Goal: Task Accomplishment & Management: Use online tool/utility

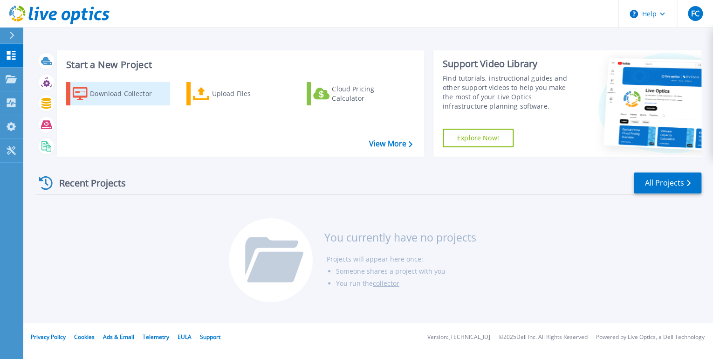
click at [116, 98] on div "Download Collector" at bounding box center [127, 93] width 75 height 19
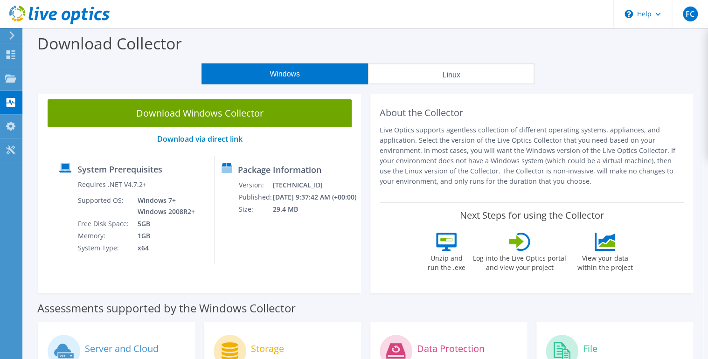
click at [11, 36] on icon at bounding box center [11, 35] width 7 height 8
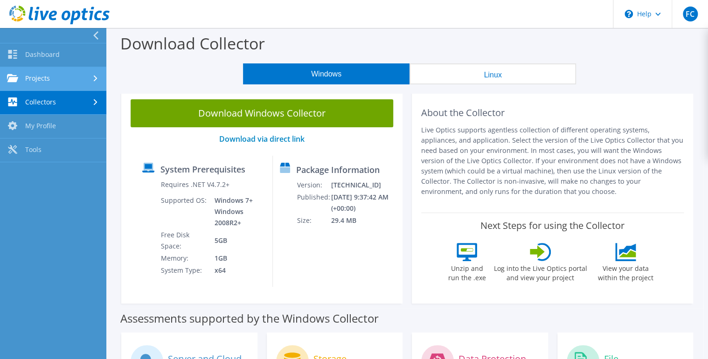
click at [65, 76] on link "Projects" at bounding box center [53, 79] width 106 height 24
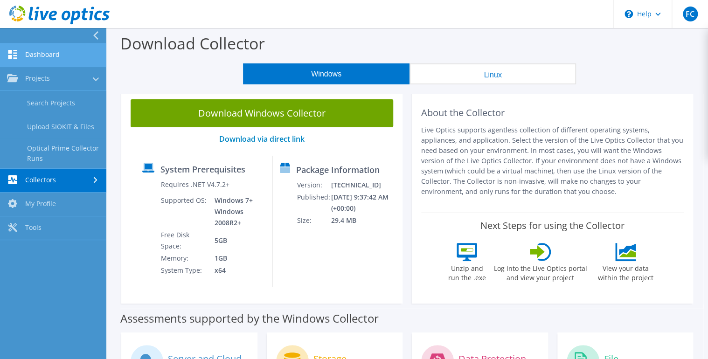
click at [14, 55] on use at bounding box center [12, 54] width 9 height 9
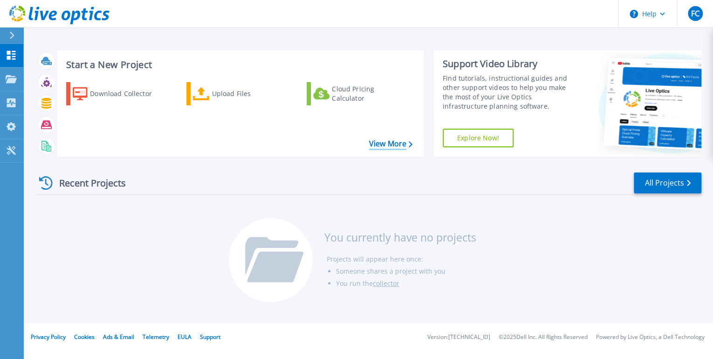
click at [379, 139] on link "View More" at bounding box center [390, 143] width 43 height 9
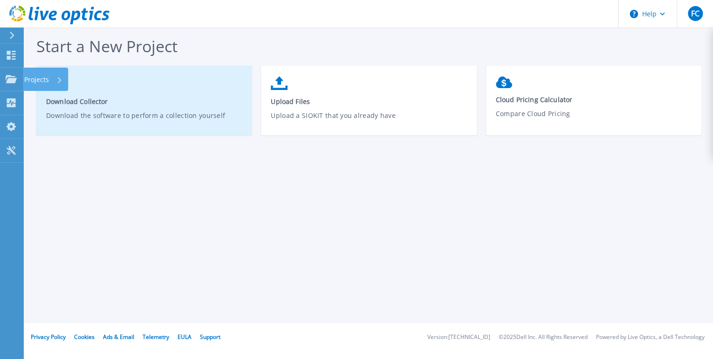
click at [63, 80] on div "Projects" at bounding box center [45, 79] width 45 height 23
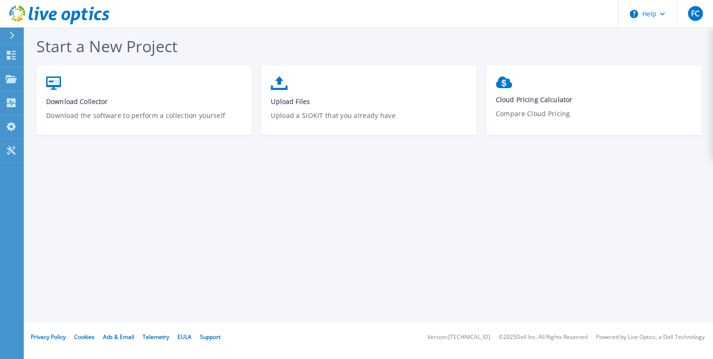
click at [182, 251] on div "Start a New Project Download Collector Download the software to perform a colle…" at bounding box center [368, 161] width 690 height 323
click at [58, 79] on icon at bounding box center [60, 80] width 4 height 6
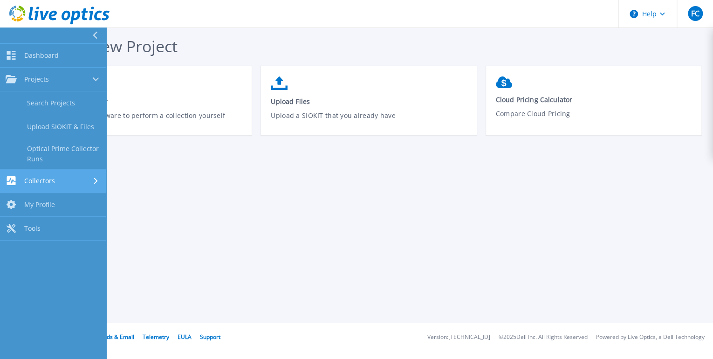
click at [89, 179] on div "Collectors" at bounding box center [53, 180] width 95 height 9
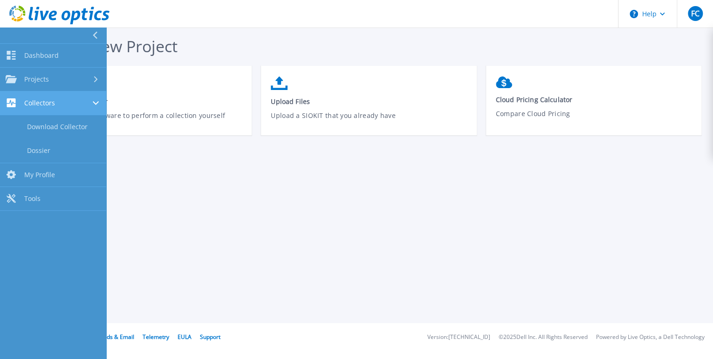
click at [89, 108] on link "Collectors Collectors" at bounding box center [53, 103] width 106 height 24
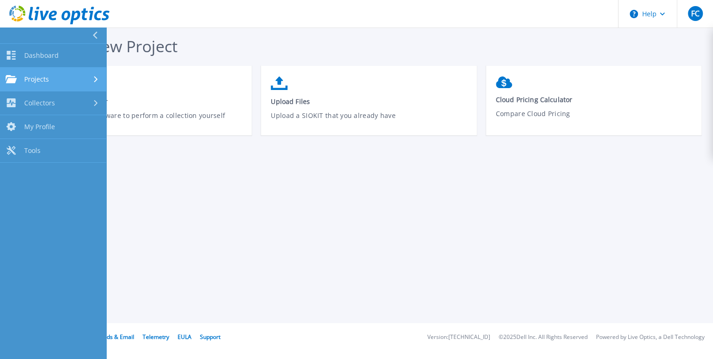
click at [87, 83] on div "Projects" at bounding box center [53, 79] width 95 height 8
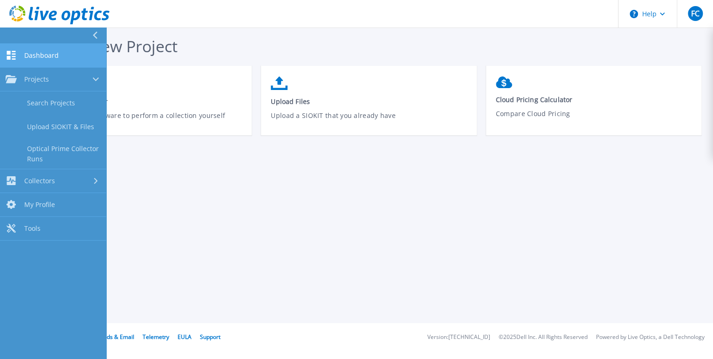
click at [57, 55] on span "Dashboard" at bounding box center [41, 55] width 34 height 8
click at [94, 36] on icon at bounding box center [95, 35] width 5 height 7
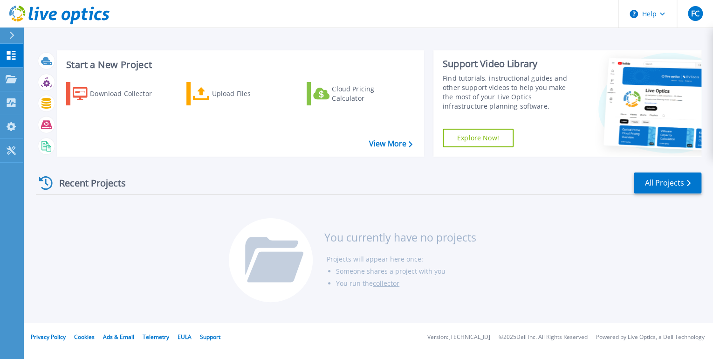
click at [41, 185] on icon at bounding box center [46, 183] width 14 height 14
click at [382, 284] on link "collector" at bounding box center [386, 283] width 27 height 9
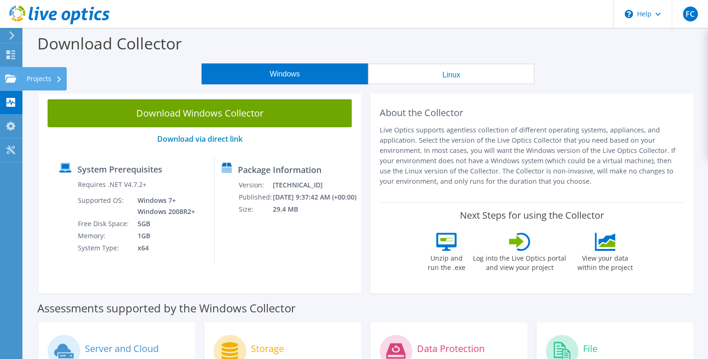
click at [11, 77] on use at bounding box center [10, 78] width 11 height 8
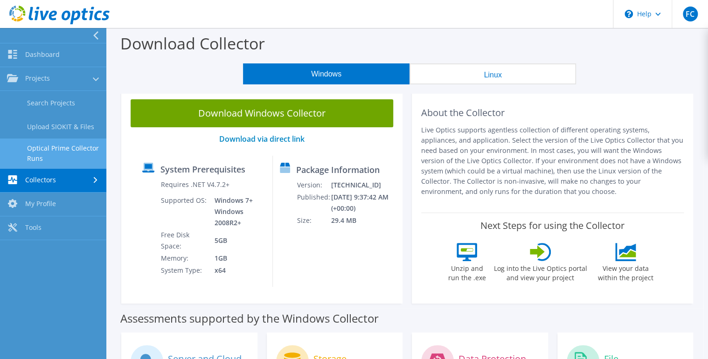
click at [69, 152] on link "Optical Prime Collector Runs" at bounding box center [53, 153] width 106 height 30
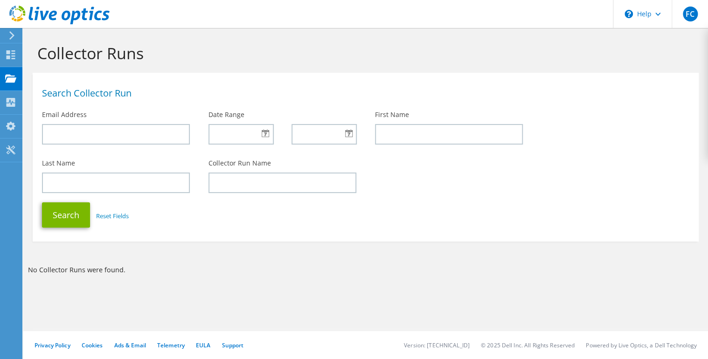
click at [11, 34] on icon at bounding box center [11, 35] width 7 height 8
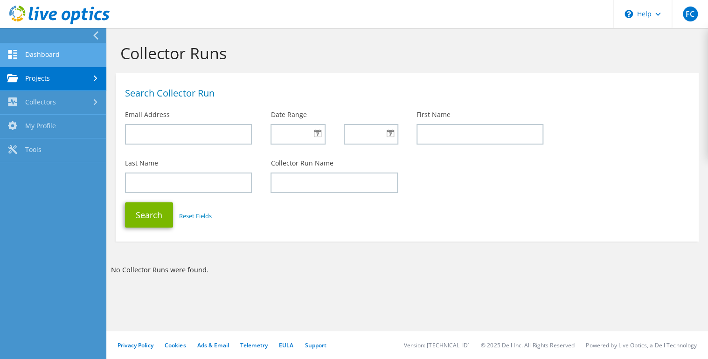
click at [56, 56] on link "Dashboard" at bounding box center [53, 55] width 106 height 24
